Goal: Task Accomplishment & Management: Complete application form

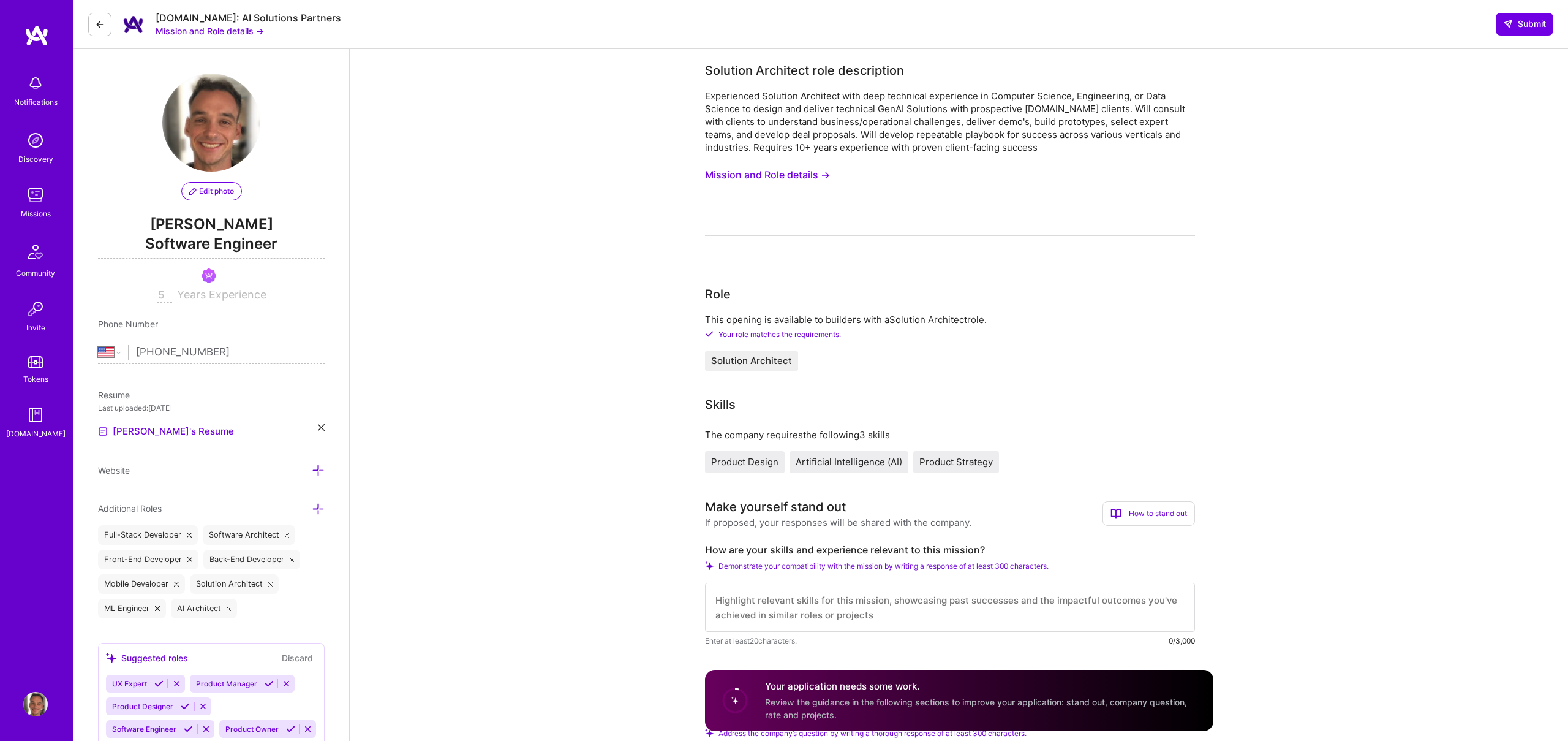
select select "US"
click at [760, 174] on button "Mission and Role details →" at bounding box center [767, 175] width 125 height 23
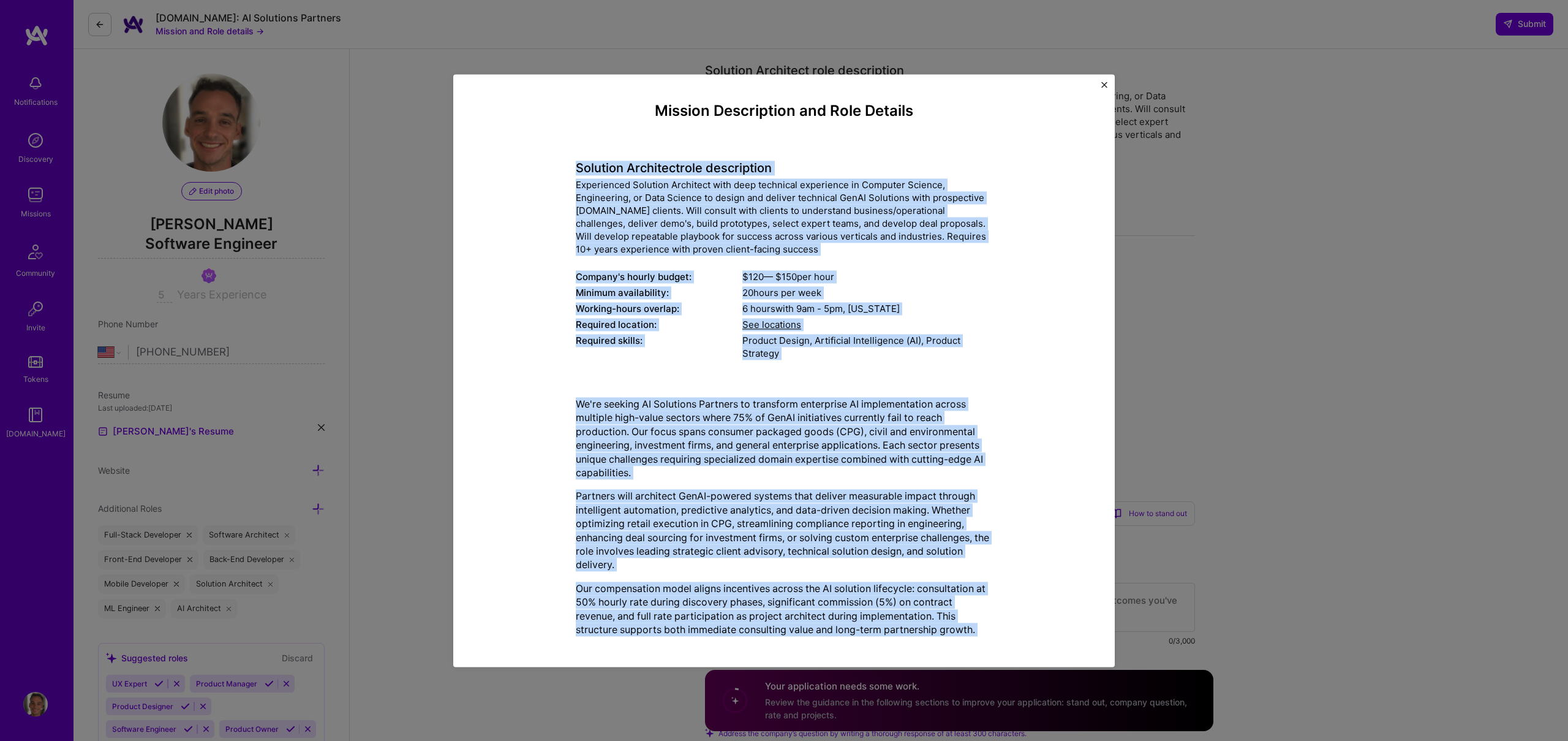
drag, startPoint x: 842, startPoint y: 606, endPoint x: 563, endPoint y: 156, distance: 529.5
copy div "Loremips Dolorsita cons adipiscinge Seddoeiusmo Temporin Utlaboree dolo magn al…"
click at [1104, 81] on img "Close" at bounding box center [1104, 84] width 6 height 6
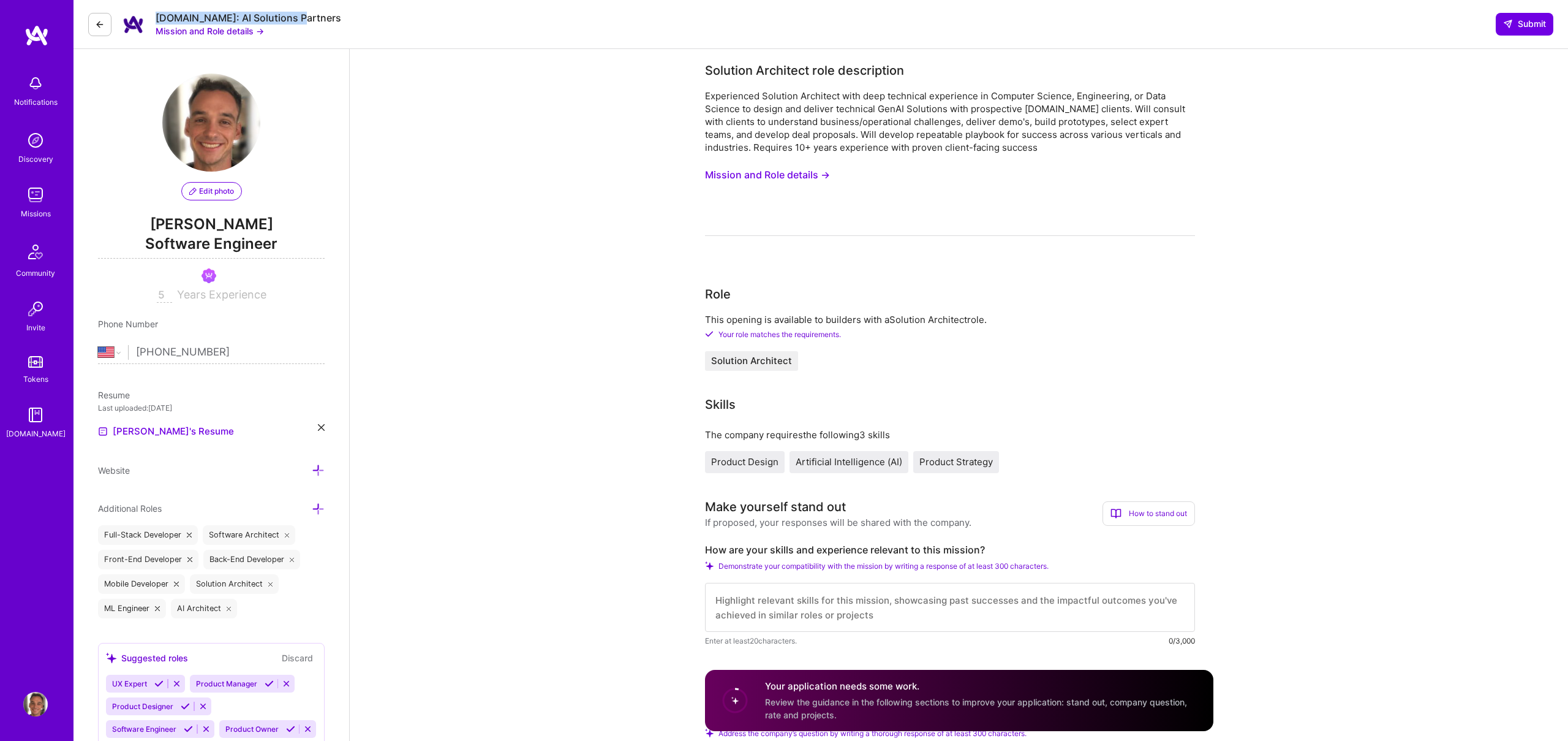
drag, startPoint x: 329, startPoint y: 21, endPoint x: 155, endPoint y: 17, distance: 174.0
click at [155, 17] on div "[DOMAIN_NAME]: AI Solutions Partners Mission and Role details → Submit" at bounding box center [820, 25] width 1494 height 49
copy div "[DOMAIN_NAME]: AI Solutions Partners"
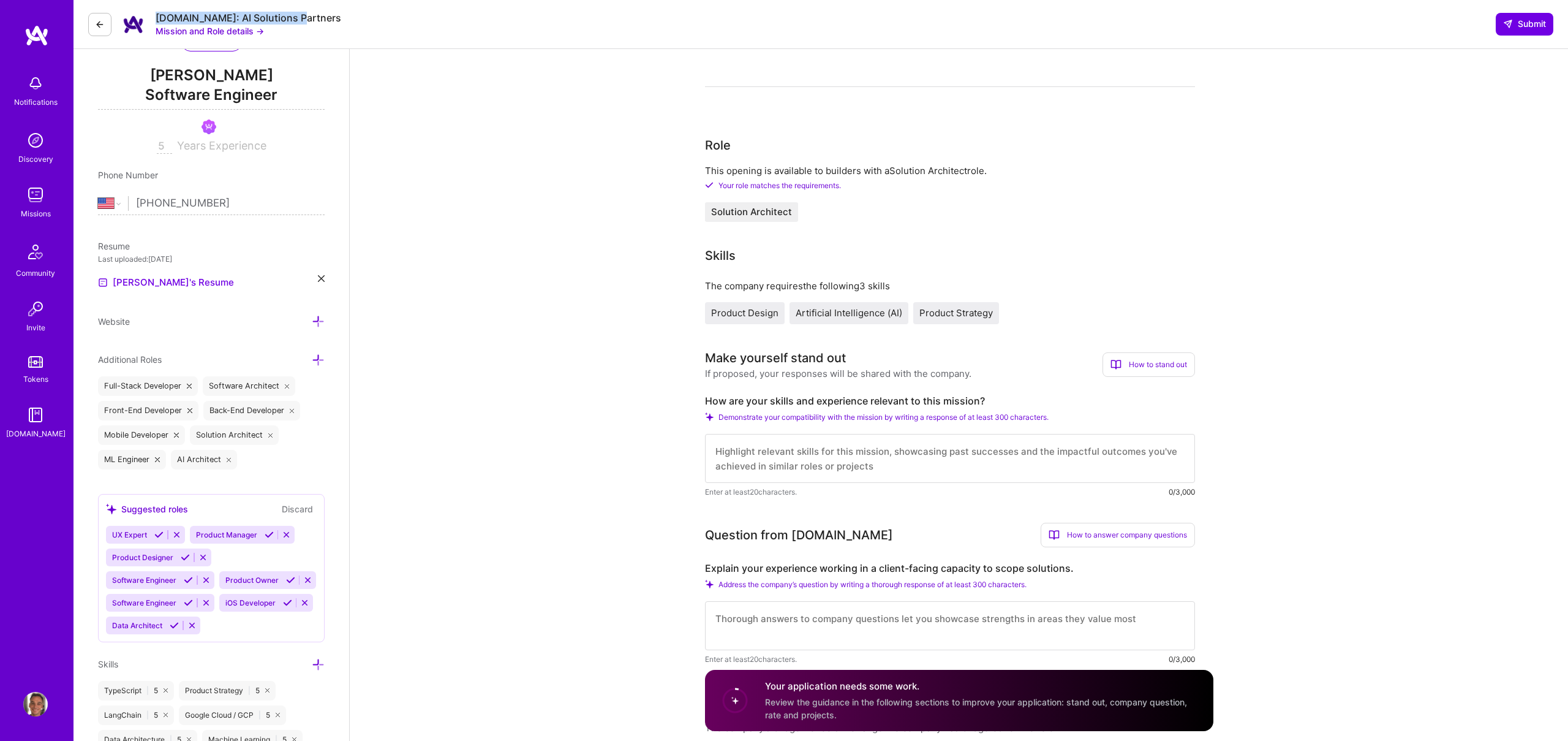
scroll to position [152, 0]
click at [813, 396] on label "How are your skills and experience relevant to this mission?" at bounding box center [950, 397] width 490 height 13
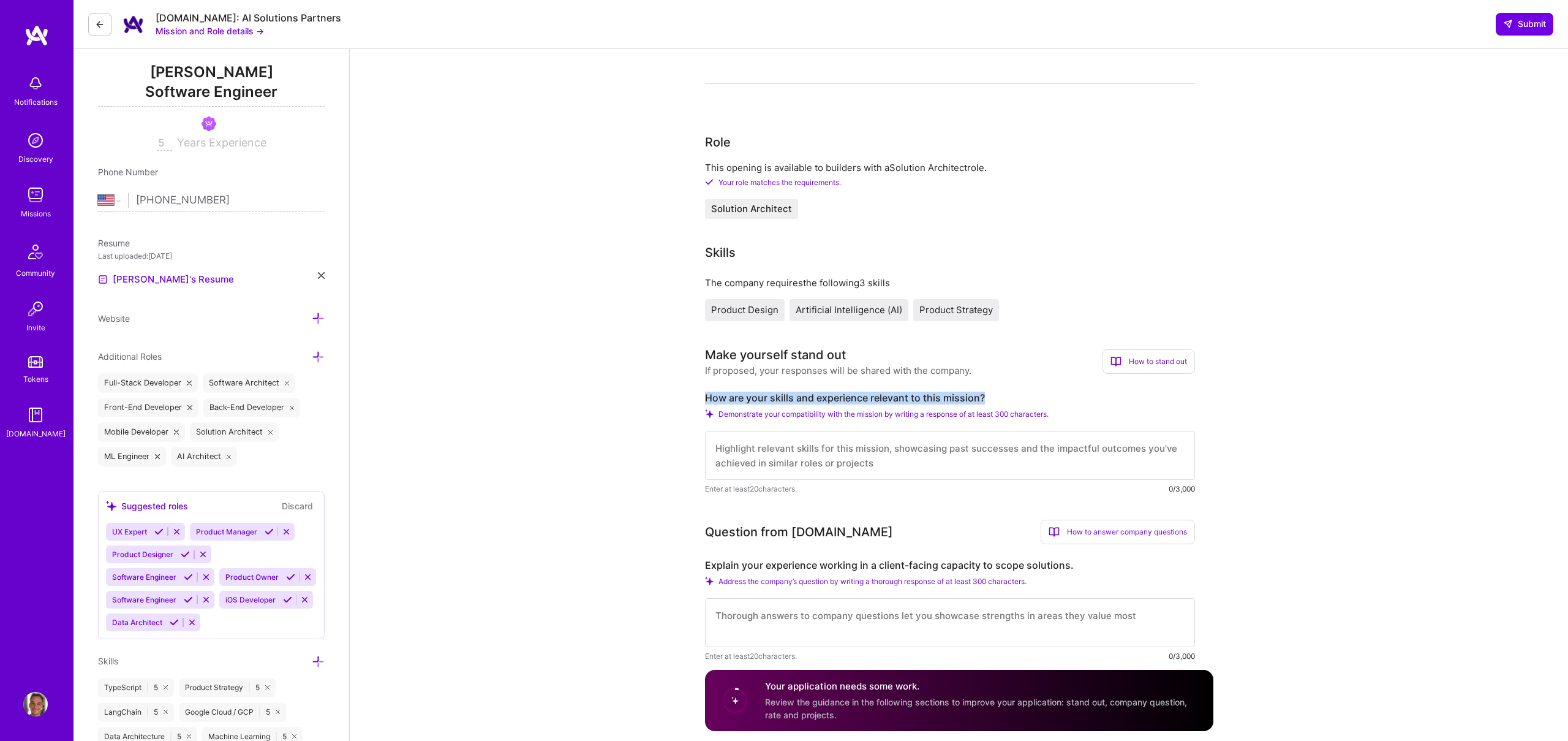
click at [813, 396] on label "How are your skills and experience relevant to this mission?" at bounding box center [950, 397] width 490 height 13
copy label "How are your skills and experience relevant to this mission?"
click at [829, 565] on label "Explain your experience working in a client-facing capacity to scope solutions." at bounding box center [950, 565] width 490 height 13
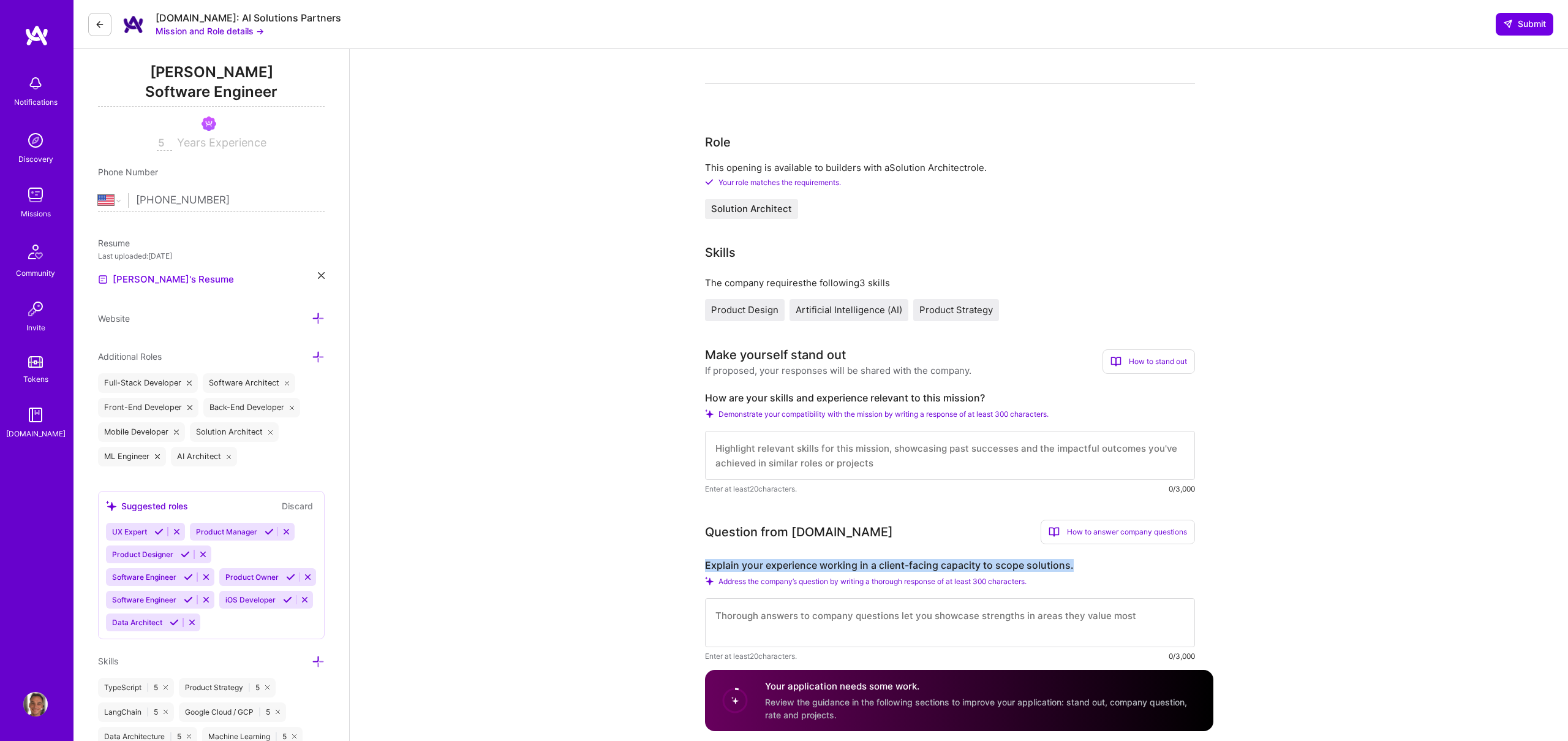
click at [829, 565] on label "Explain your experience working in a client-facing capacity to scope solutions." at bounding box center [950, 565] width 490 height 13
copy label "Explain your experience working in a client-facing capacity to scope solutions."
